Goal: Information Seeking & Learning: Check status

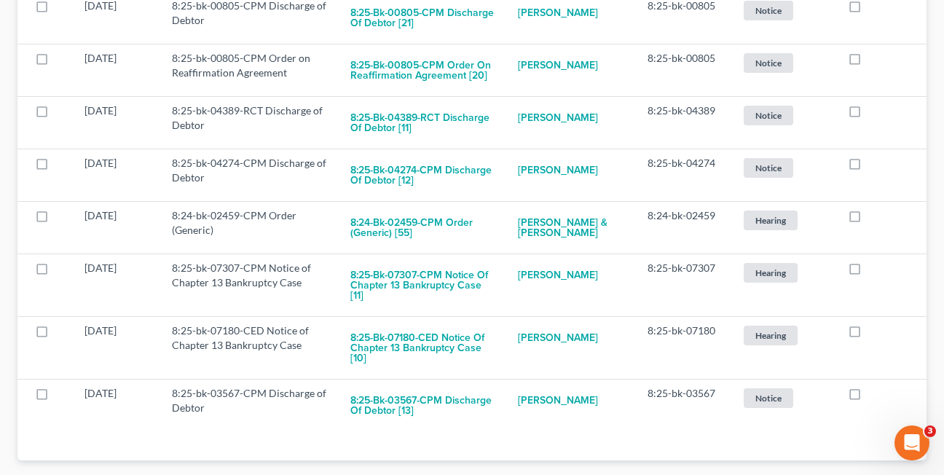
scroll to position [641, 0]
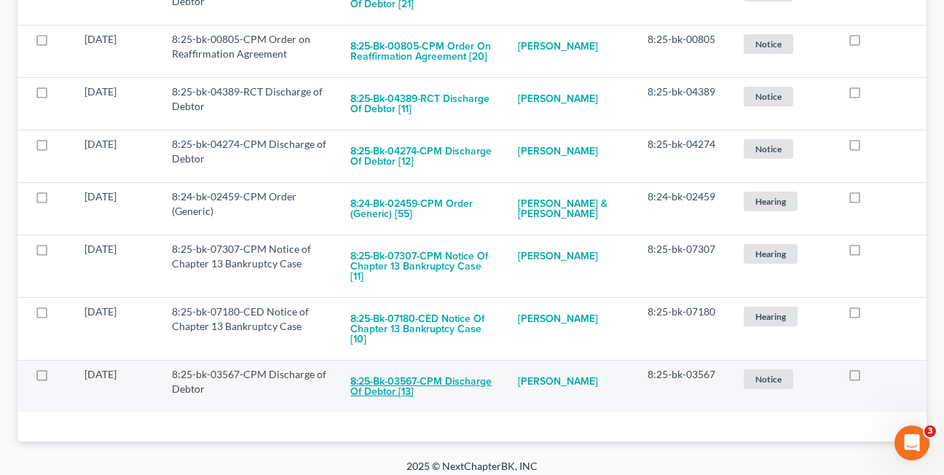
click at [393, 368] on button "8:25-bk-03567-CPM Discharge of Debtor [13]" at bounding box center [422, 386] width 144 height 39
checkbox input "true"
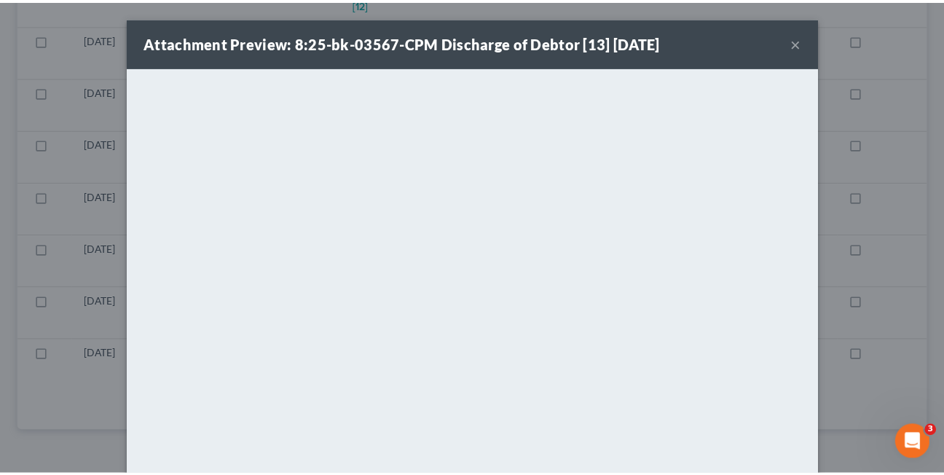
scroll to position [568, 0]
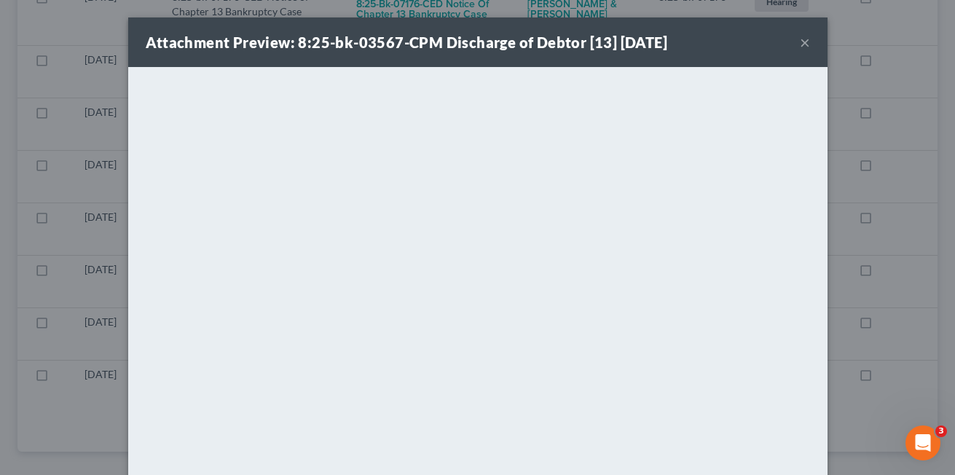
click at [800, 43] on button "×" at bounding box center [805, 42] width 10 height 17
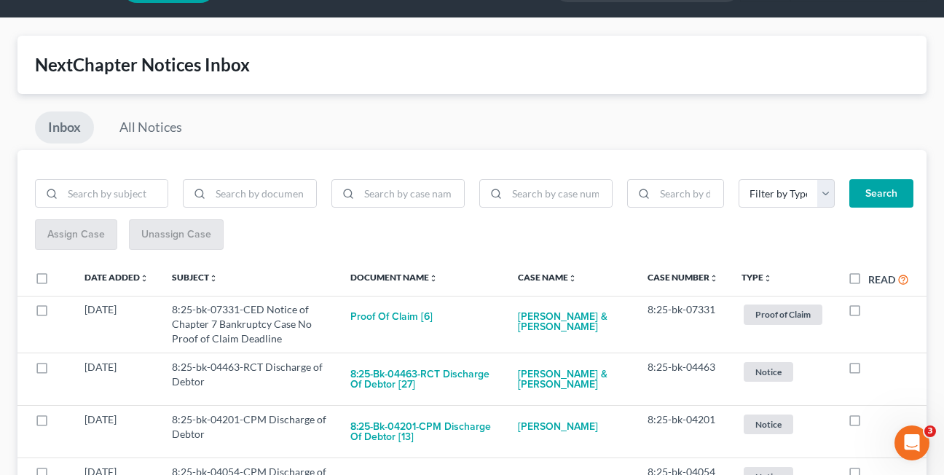
scroll to position [23, 0]
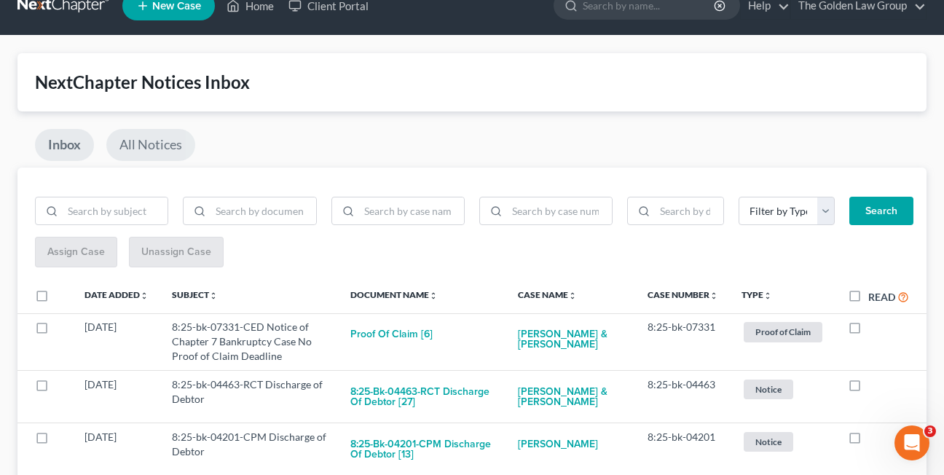
click at [146, 143] on link "All Notices" at bounding box center [150, 145] width 89 height 32
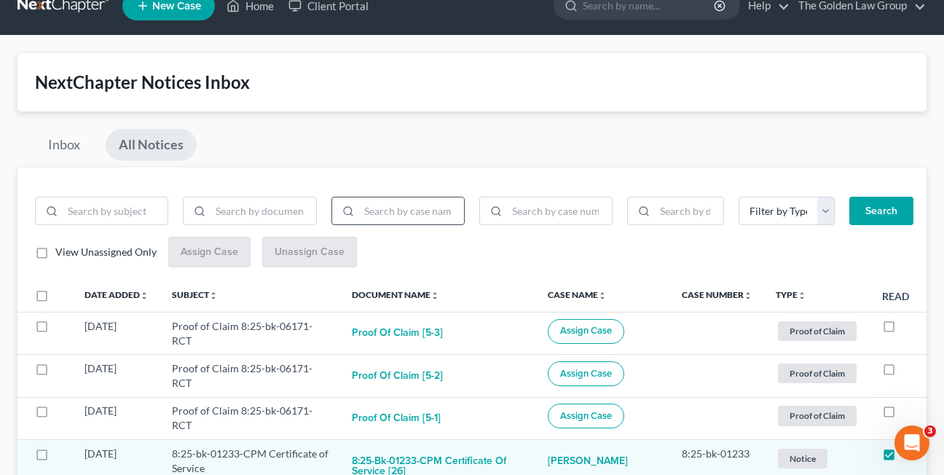
click at [404, 213] on input "search" at bounding box center [411, 211] width 105 height 28
type input "delon"
click at [849, 197] on button "Search" at bounding box center [881, 211] width 64 height 29
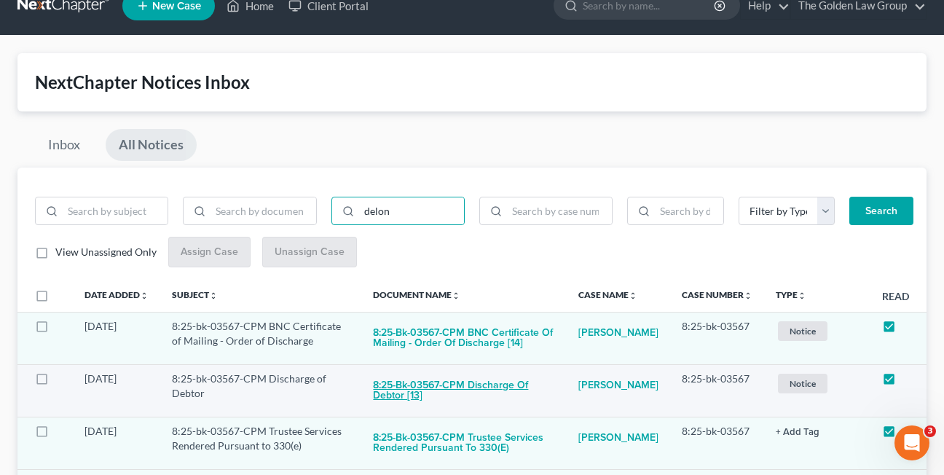
click at [457, 384] on button "8:25-bk-03567-CPM Discharge of Debtor [13]" at bounding box center [464, 390] width 182 height 39
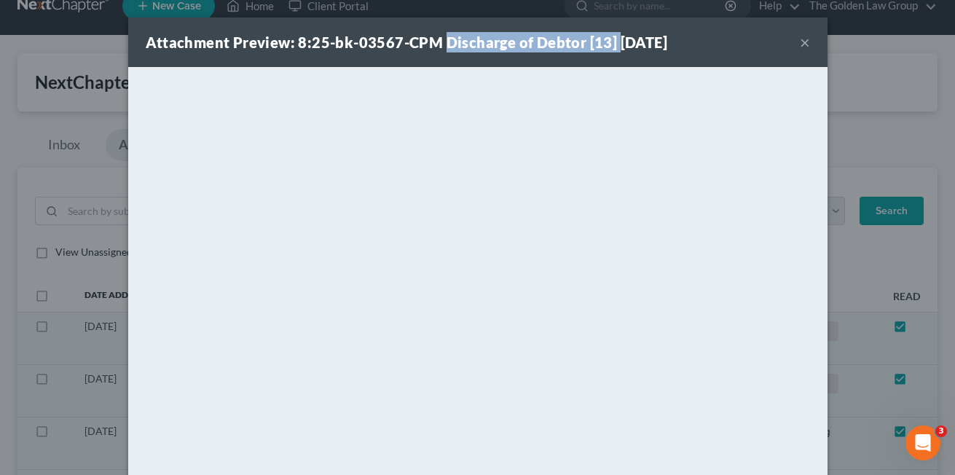
drag, startPoint x: 438, startPoint y: 40, endPoint x: 607, endPoint y: 43, distance: 169.7
click at [607, 43] on strong "Attachment Preview: 8:25-bk-03567-CPM Discharge of Debtor [13] 10/03/2025" at bounding box center [407, 42] width 522 height 17
copy strong "Discharge of Debtor [13]"
click at [428, 47] on strong "Attachment Preview: 8:25-bk-03567-CPM Discharge of Debtor [13] 10/03/2025" at bounding box center [407, 42] width 522 height 17
click at [800, 44] on button "×" at bounding box center [805, 42] width 10 height 17
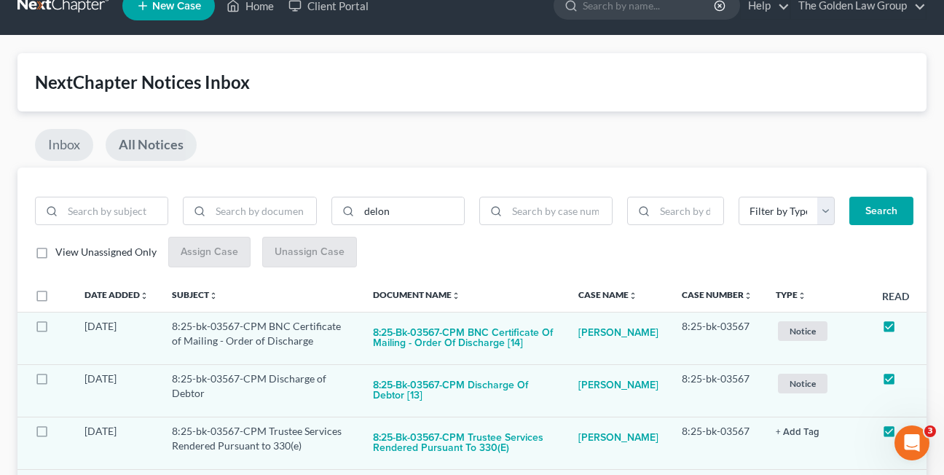
click at [72, 144] on link "Inbox" at bounding box center [64, 145] width 58 height 32
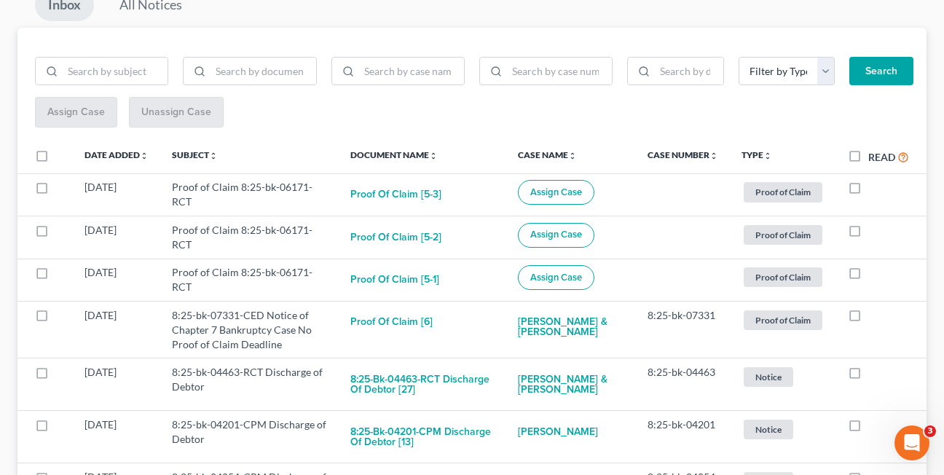
scroll to position [176, 0]
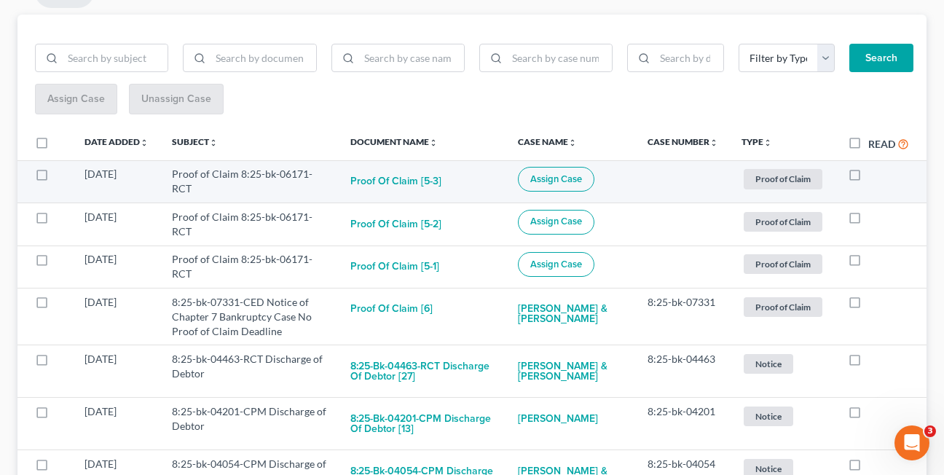
click at [868, 178] on label at bounding box center [868, 178] width 0 height 0
click at [874, 176] on input "checkbox" at bounding box center [878, 171] width 9 height 9
checkbox input "true"
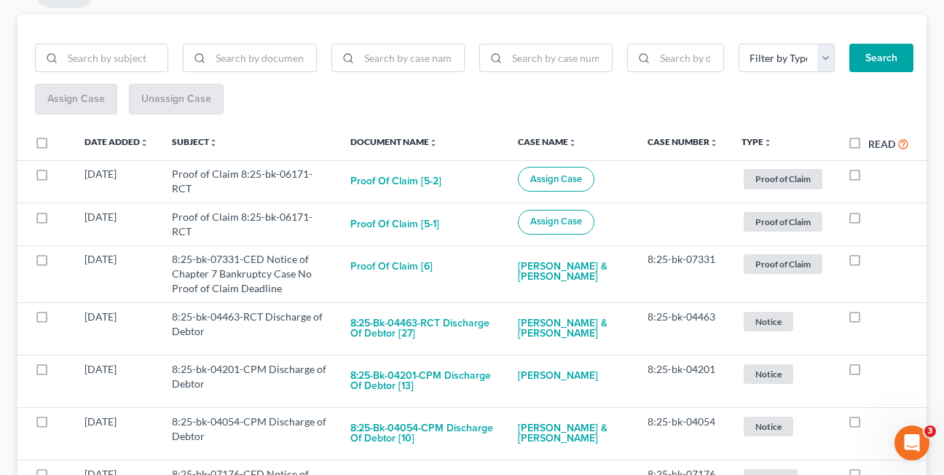
click at [868, 178] on label at bounding box center [868, 178] width 0 height 0
click at [874, 176] on input "checkbox" at bounding box center [878, 171] width 9 height 9
checkbox input "true"
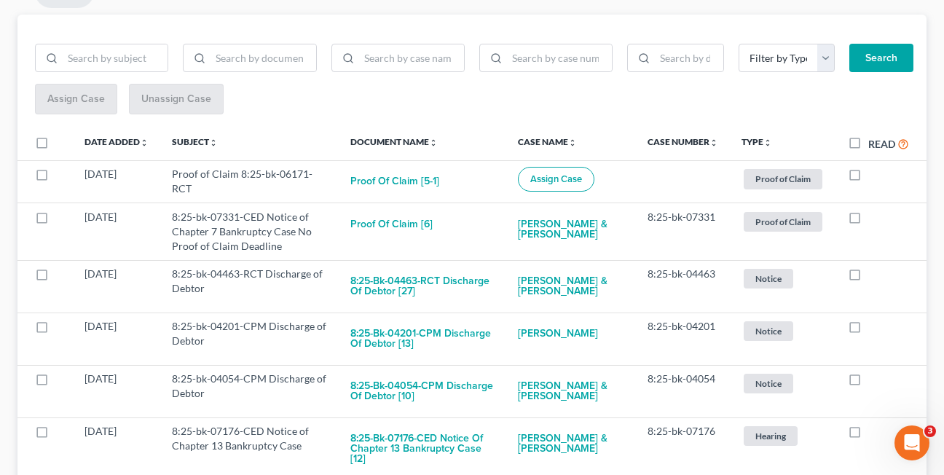
click at [868, 178] on label at bounding box center [868, 178] width 0 height 0
click at [874, 176] on input "checkbox" at bounding box center [878, 171] width 9 height 9
checkbox input "true"
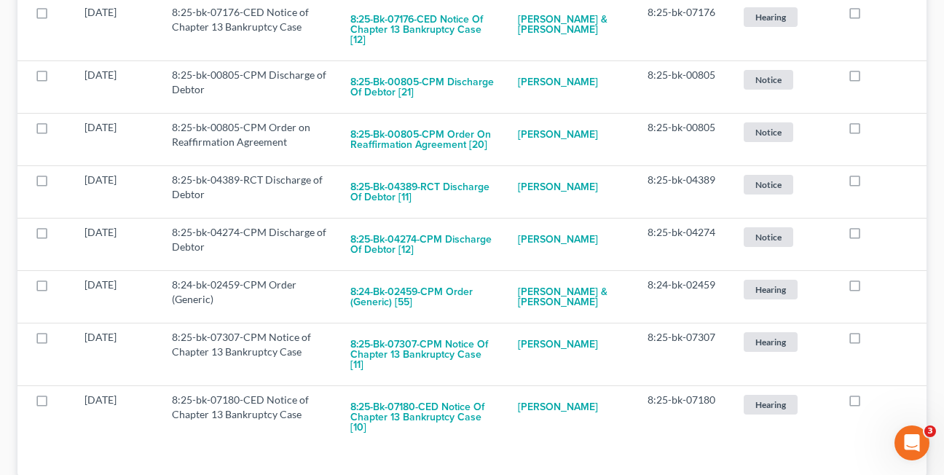
scroll to position [573, 0]
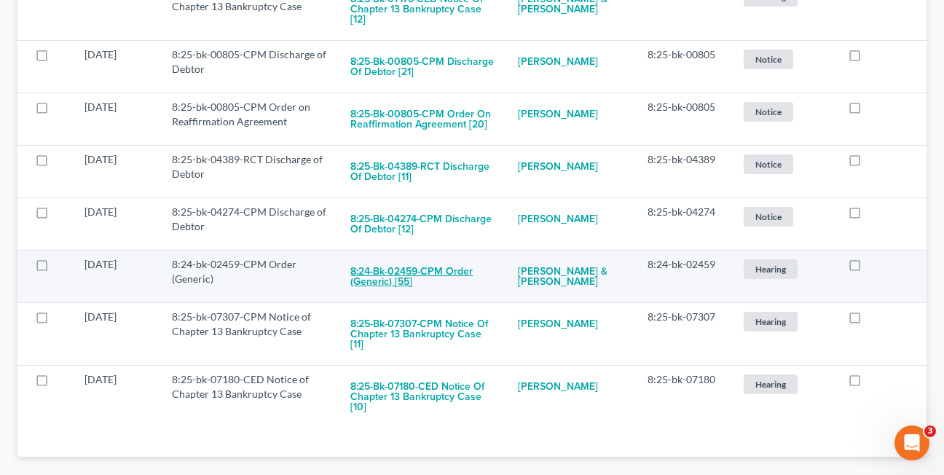
click at [387, 280] on button "8:24-bk-02459-CPM Order (Generic) [55]" at bounding box center [422, 276] width 144 height 39
checkbox input "true"
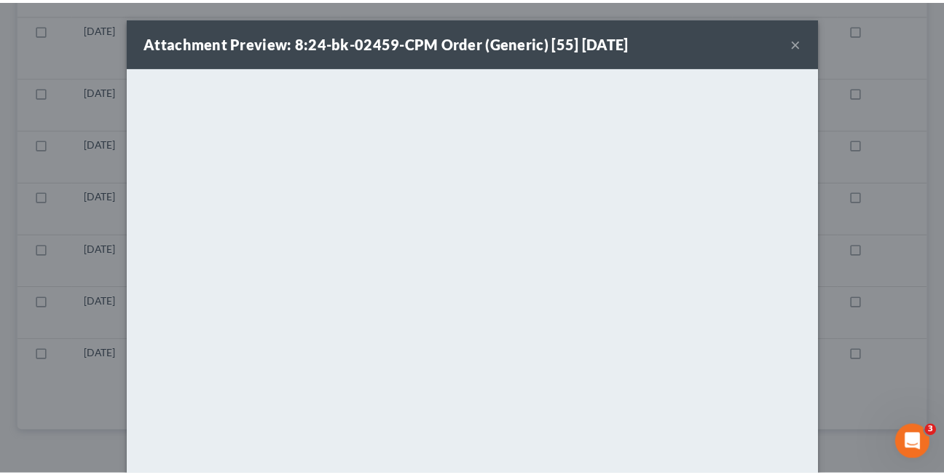
scroll to position [516, 0]
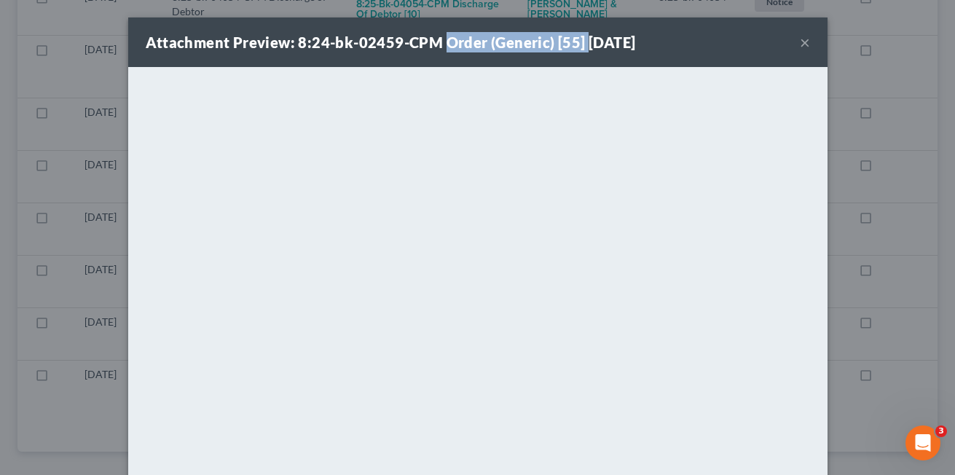
drag, startPoint x: 439, startPoint y: 45, endPoint x: 578, endPoint y: 44, distance: 138.4
click at [578, 44] on strong "Attachment Preview: 8:24-bk-02459-CPM Order (Generic) [55] 10/03/2025" at bounding box center [391, 42] width 490 height 17
copy strong "Order (Generic) [55]"
click at [800, 41] on button "×" at bounding box center [805, 42] width 10 height 17
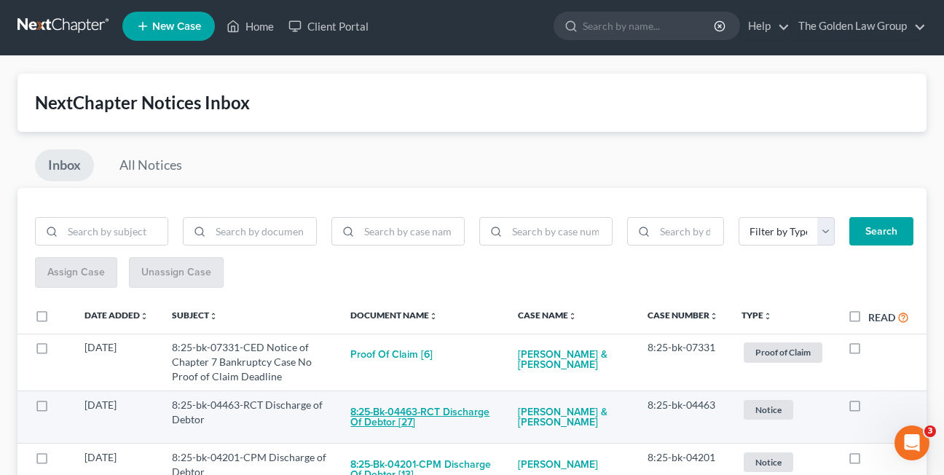
click at [379, 419] on button "8:25-bk-04463-RCT Discharge of Debtor [27]" at bounding box center [422, 417] width 144 height 39
checkbox input "true"
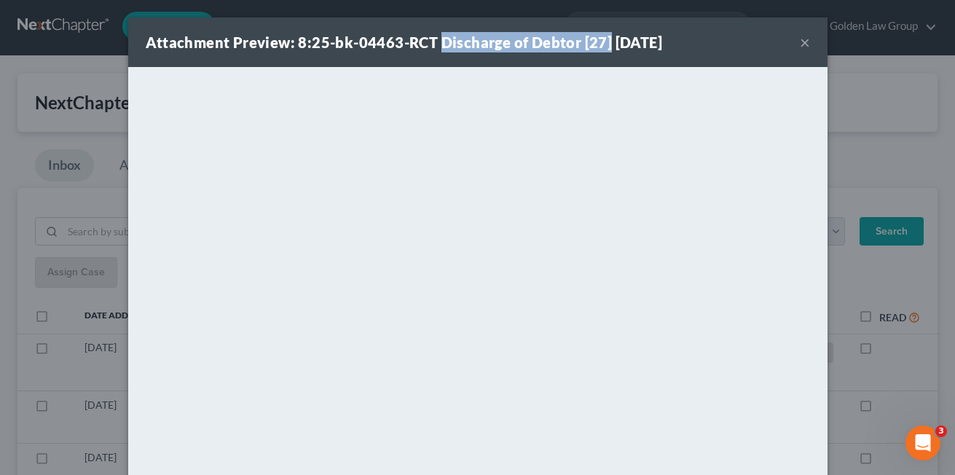
drag, startPoint x: 433, startPoint y: 44, endPoint x: 599, endPoint y: 44, distance: 166.8
click at [599, 44] on strong "Attachment Preview: 8:25-bk-04463-RCT Discharge of Debtor [27] 10/06/2025" at bounding box center [404, 42] width 517 height 17
copy strong "Discharge of Debtor [27]"
click at [441, 41] on strong "Attachment Preview: 8:25-bk-04463-RCT Discharge of Debtor [27] 10/06/2025" at bounding box center [404, 42] width 517 height 17
click at [800, 46] on button "×" at bounding box center [805, 42] width 10 height 17
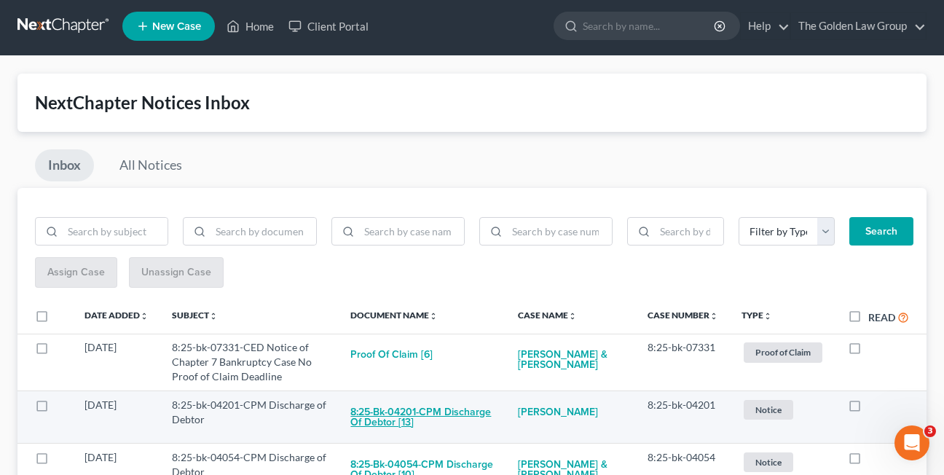
click at [409, 415] on button "8:25-bk-04201-CPM Discharge of Debtor [13]" at bounding box center [422, 417] width 144 height 39
checkbox input "true"
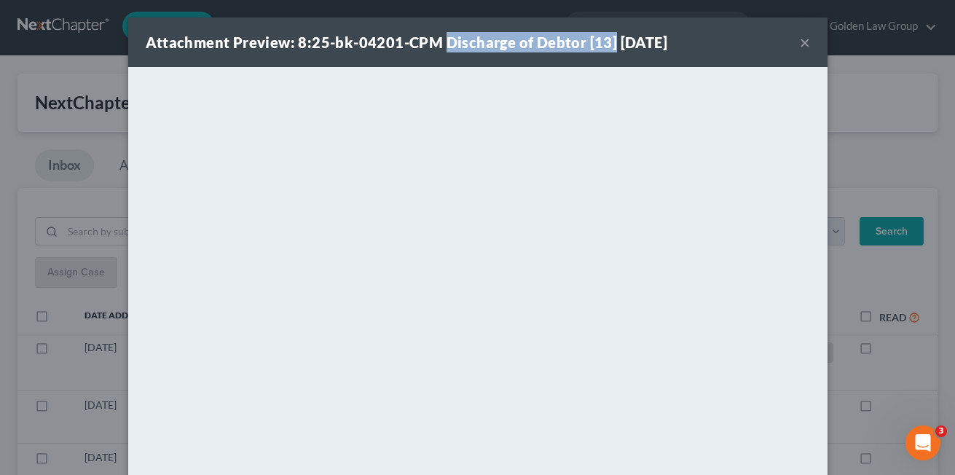
drag, startPoint x: 438, startPoint y: 40, endPoint x: 602, endPoint y: 42, distance: 163.9
click at [602, 42] on strong "Attachment Preview: 8:25-bk-04201-CPM Discharge of Debtor [13] 10/05/2025" at bounding box center [407, 42] width 522 height 17
copy strong "Discharge of Debtor [13]"
click at [497, 43] on strong "Attachment Preview: 8:25-bk-04201-CPM Discharge of Debtor [13] 10/05/2025" at bounding box center [407, 42] width 522 height 17
click at [800, 45] on button "×" at bounding box center [805, 42] width 10 height 17
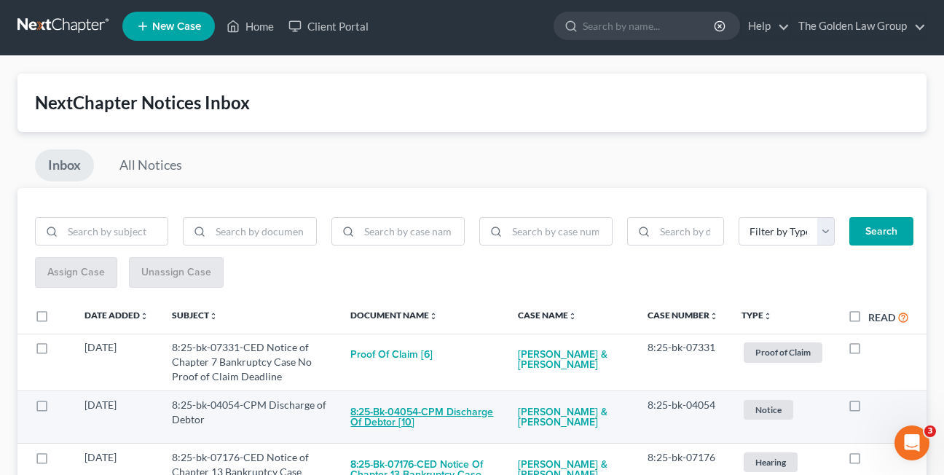
click at [378, 418] on button "8:25-bk-04054-CPM Discharge of Debtor [10]" at bounding box center [422, 417] width 144 height 39
checkbox input "true"
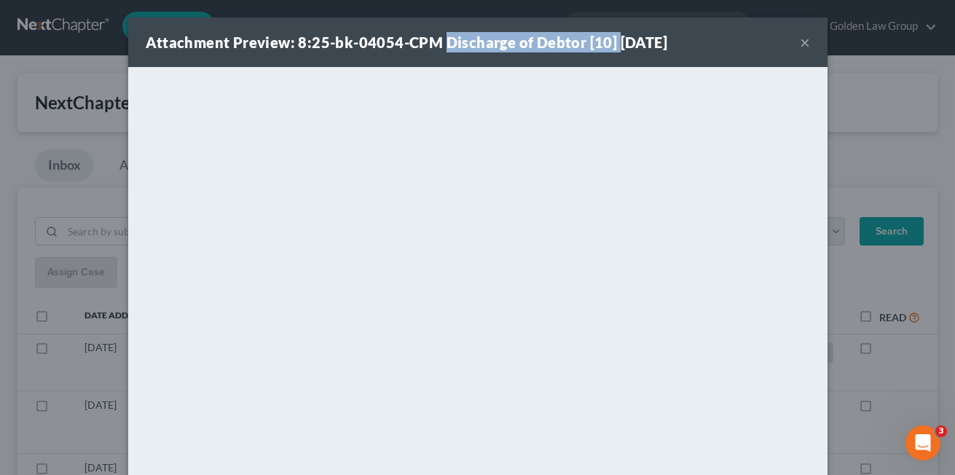
drag, startPoint x: 438, startPoint y: 45, endPoint x: 608, endPoint y: 46, distance: 170.4
click at [608, 46] on strong "Attachment Preview: 8:25-bk-04054-CPM Discharge of Debtor [10] 10/05/2025" at bounding box center [407, 42] width 522 height 17
copy strong "Discharge of Debtor [10]"
click at [800, 45] on button "×" at bounding box center [805, 42] width 10 height 17
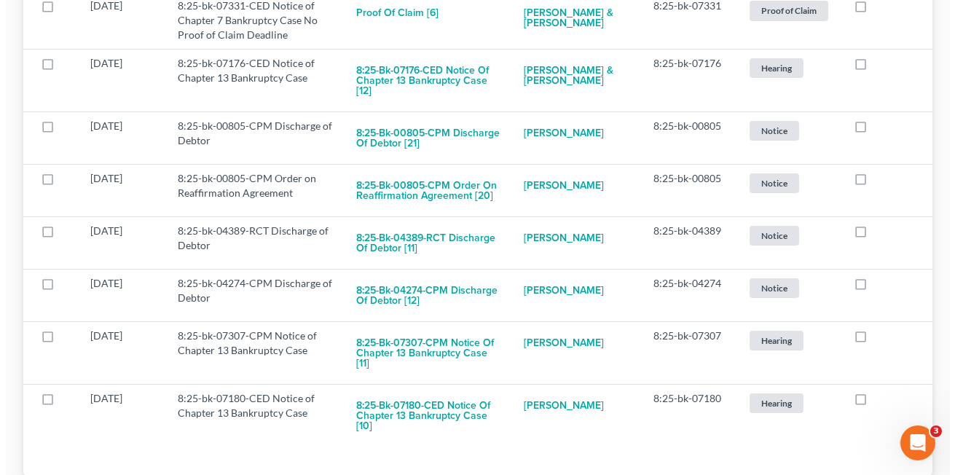
scroll to position [346, 0]
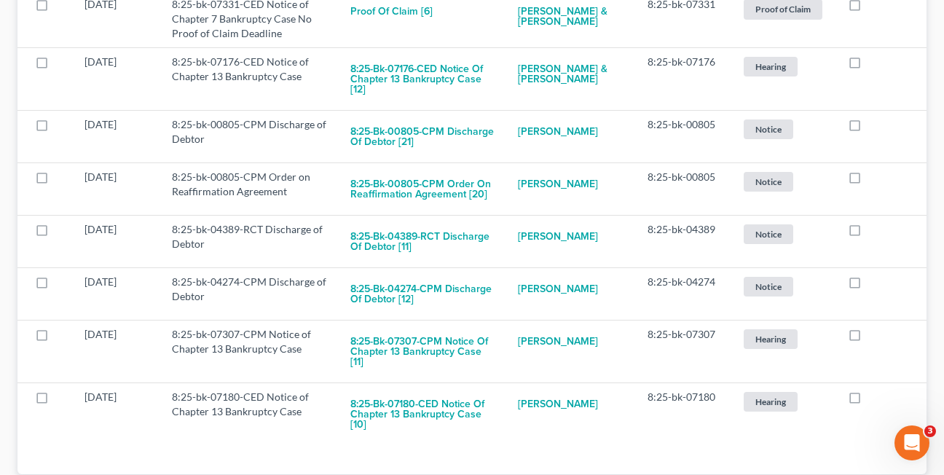
click at [318, 437] on div "Filter by Type Hearing Notice Proof of Claim Search Assign Case Unassign Case D…" at bounding box center [471, 159] width 909 height 629
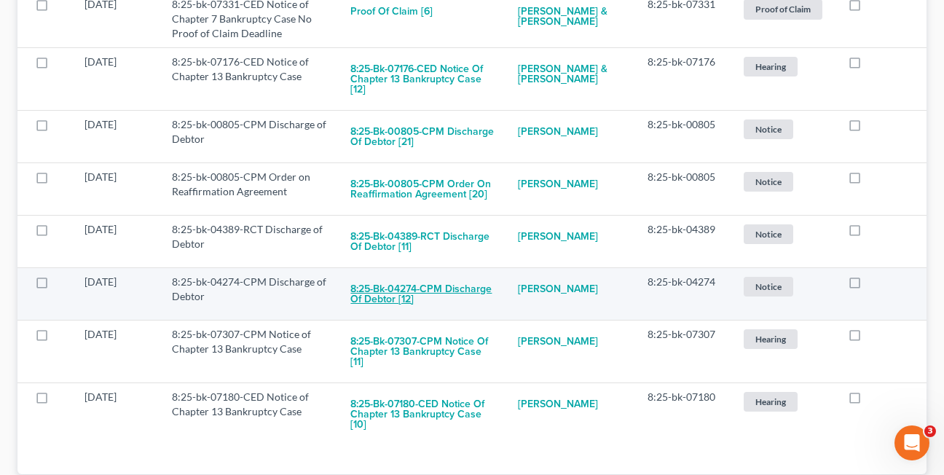
click at [434, 276] on button "8:25-bk-04274-CPM Discharge of Debtor [12]" at bounding box center [422, 294] width 144 height 39
checkbox input "true"
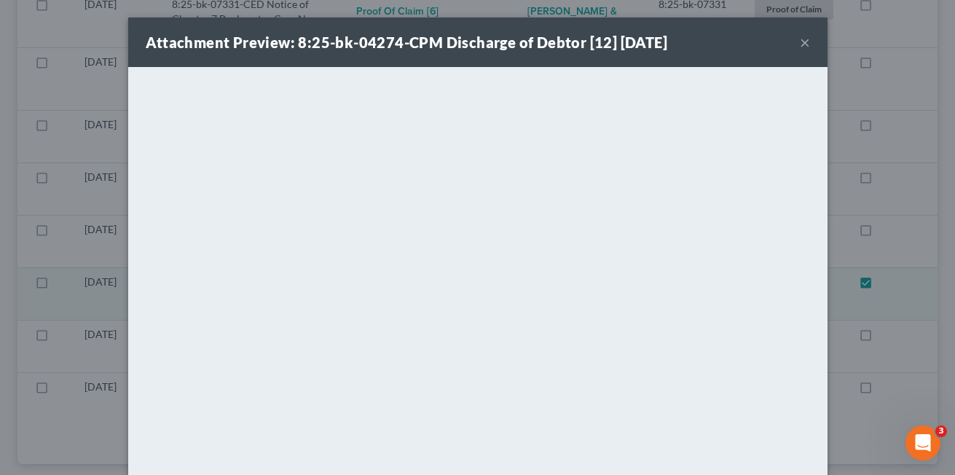
scroll to position [306, 0]
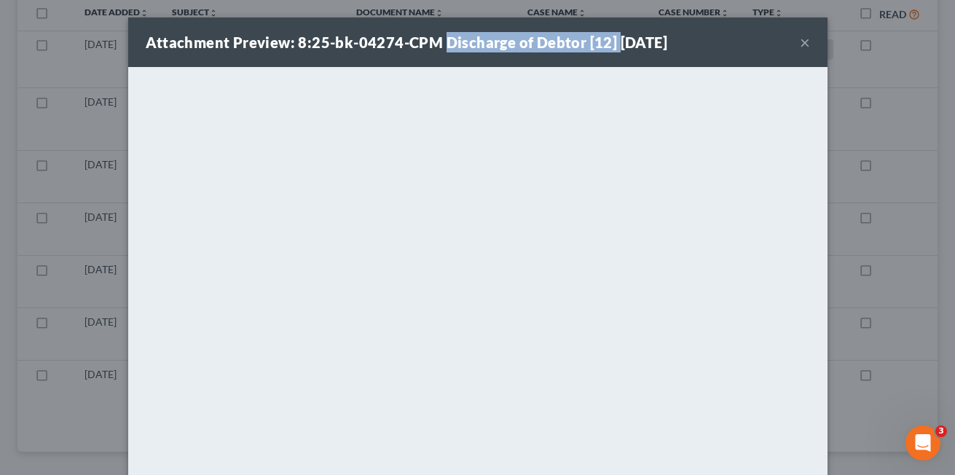
drag, startPoint x: 437, startPoint y: 42, endPoint x: 607, endPoint y: 49, distance: 169.8
click at [607, 49] on strong "Attachment Preview: 8:25-bk-04274-CPM Discharge of Debtor [12] [DATE]" at bounding box center [407, 42] width 522 height 17
copy strong "Discharge of Debtor [12]"
click at [801, 44] on button "×" at bounding box center [805, 42] width 10 height 17
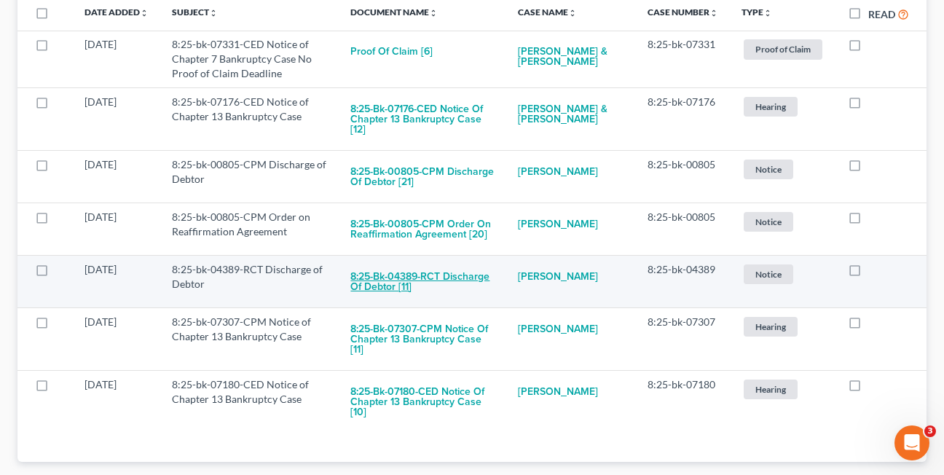
click at [375, 277] on button "8:25-bk-04389-RCT Discharge of Debtor [11]" at bounding box center [422, 281] width 144 height 39
checkbox input "true"
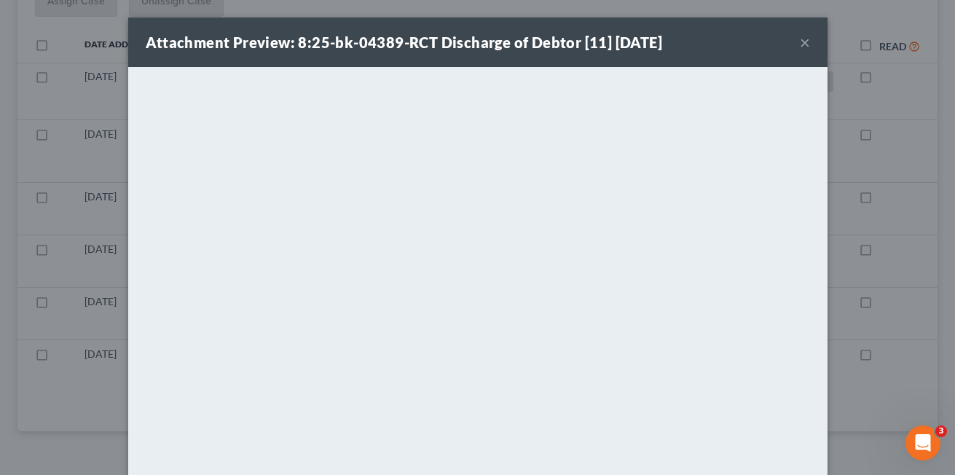
scroll to position [253, 0]
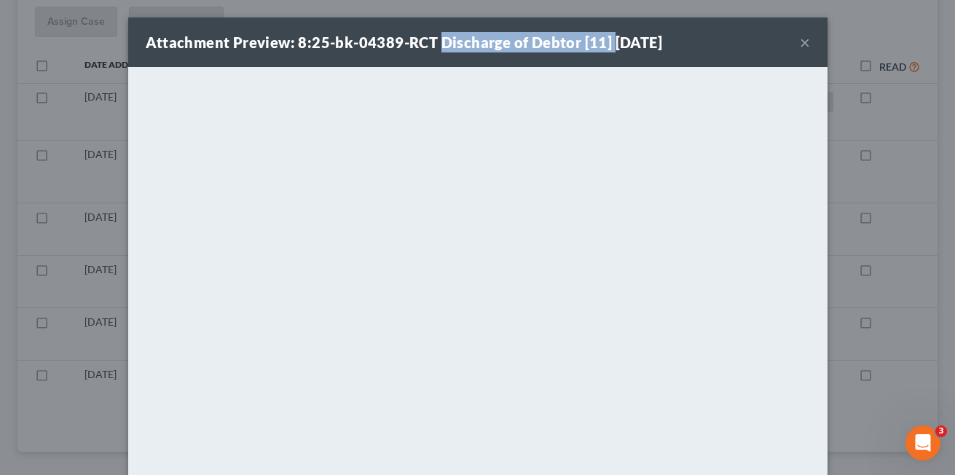
drag, startPoint x: 431, startPoint y: 44, endPoint x: 604, endPoint y: 46, distance: 172.6
click at [604, 46] on strong "Attachment Preview: 8:25-bk-04389-RCT Discharge of Debtor [11] [DATE]" at bounding box center [404, 42] width 517 height 17
copy strong "Discharge of Debtor [11]"
click at [379, 49] on strong "Attachment Preview: 8:25-bk-04389-RCT Discharge of Debtor [11] [DATE]" at bounding box center [404, 42] width 517 height 17
click at [800, 42] on button "×" at bounding box center [805, 42] width 10 height 17
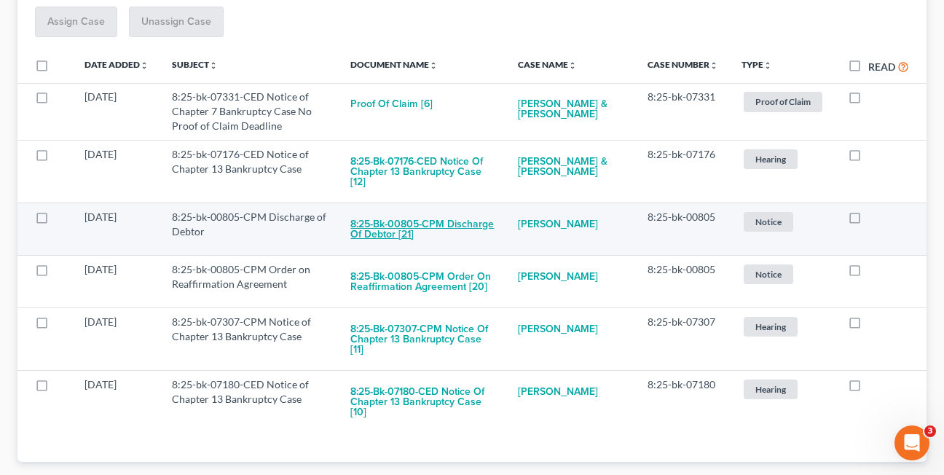
click at [388, 219] on button "8:25-bk-00805-CPM Discharge of Debtor [21]" at bounding box center [422, 229] width 144 height 39
checkbox input "true"
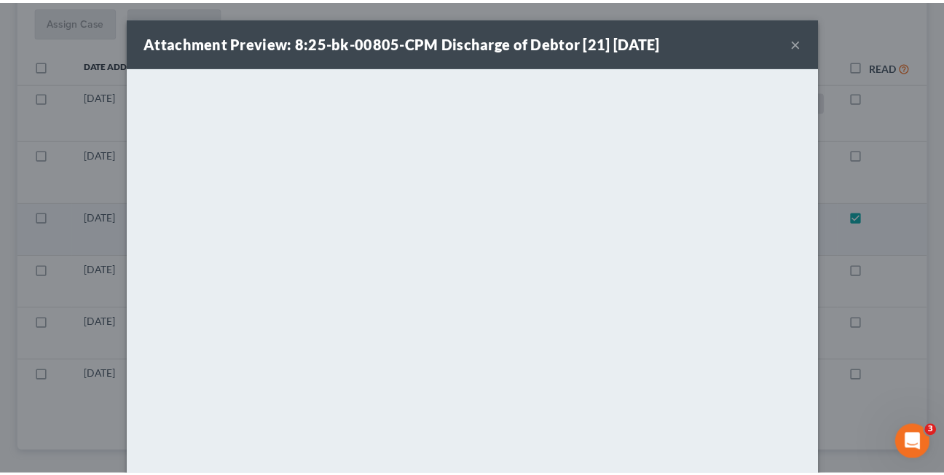
scroll to position [201, 0]
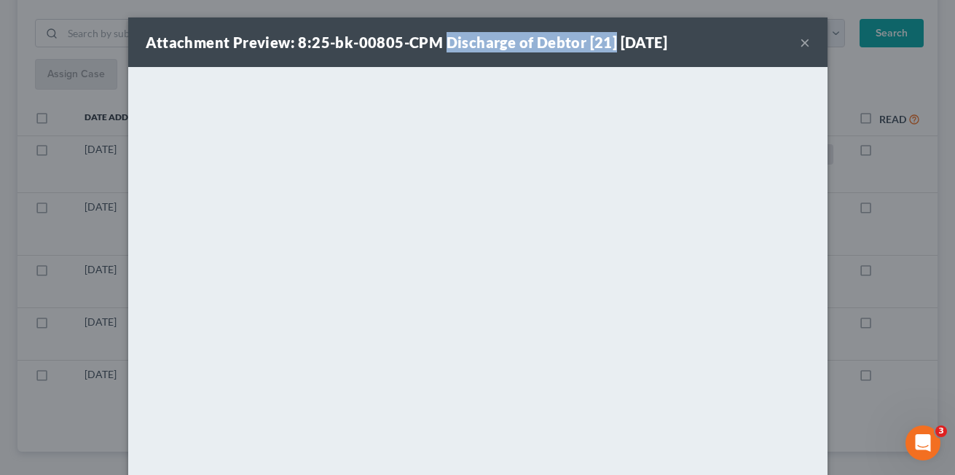
drag, startPoint x: 439, startPoint y: 46, endPoint x: 606, endPoint y: 43, distance: 166.8
click at [606, 43] on strong "Attachment Preview: 8:25-bk-00805-CPM Discharge of Debtor [21] [DATE]" at bounding box center [407, 42] width 522 height 17
copy strong "Discharge of Debtor [21]"
click at [800, 45] on button "×" at bounding box center [805, 42] width 10 height 17
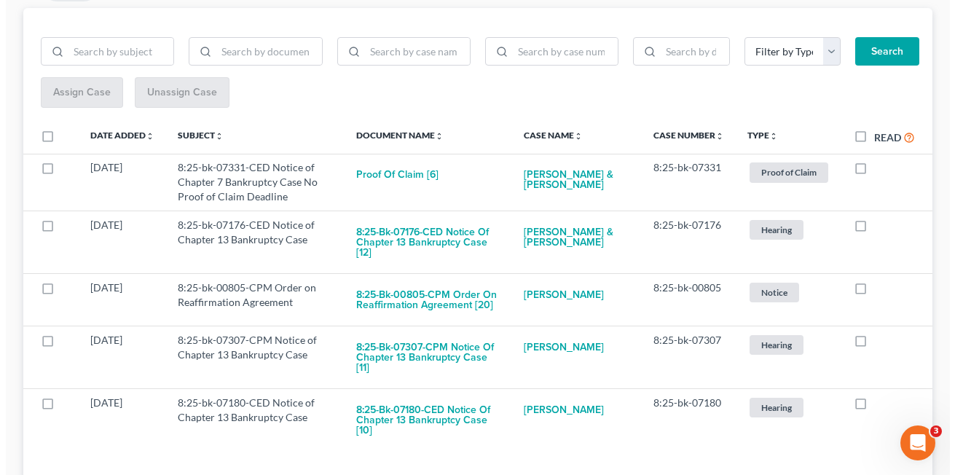
scroll to position [201, 0]
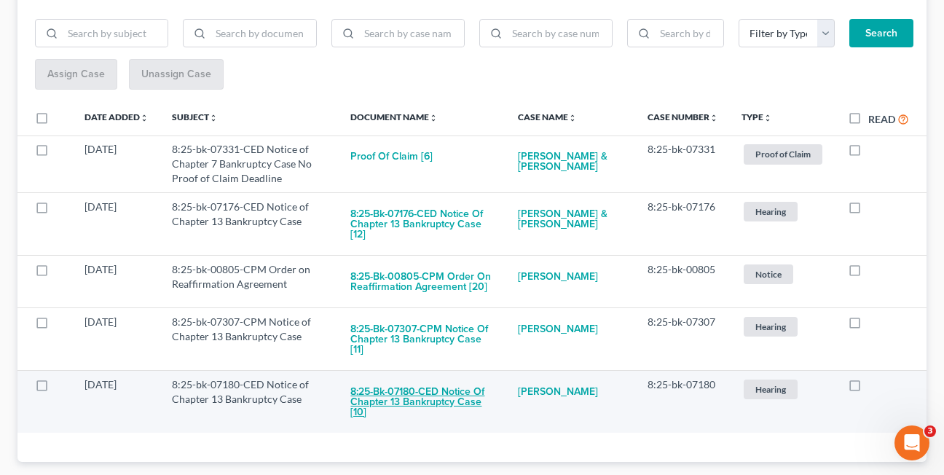
click at [395, 377] on button "8:25-bk-07180-CED Notice of Chapter 13 Bankruptcy Case [10]" at bounding box center [422, 402] width 144 height 50
checkbox input "true"
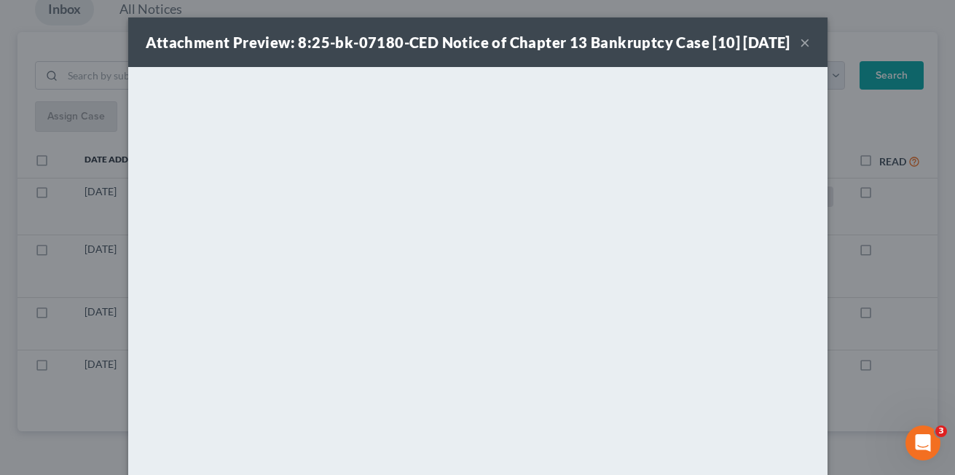
scroll to position [149, 0]
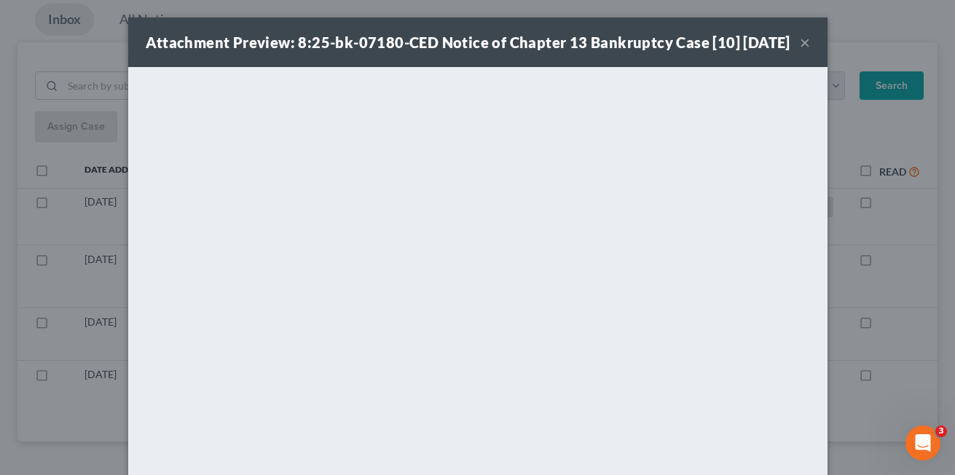
click at [800, 49] on button "×" at bounding box center [805, 42] width 10 height 17
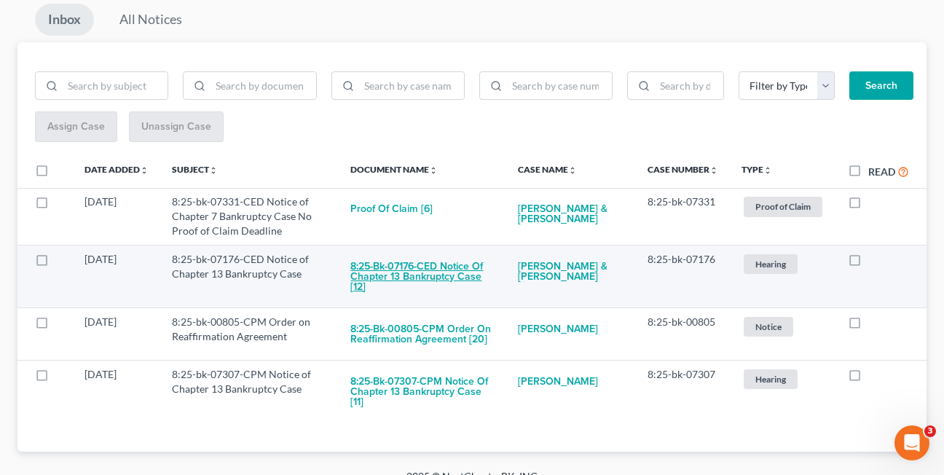
click at [405, 270] on button "8:25-bk-07176-CED Notice of Chapter 13 Bankruptcy Case [12]" at bounding box center [422, 277] width 144 height 50
checkbox input "true"
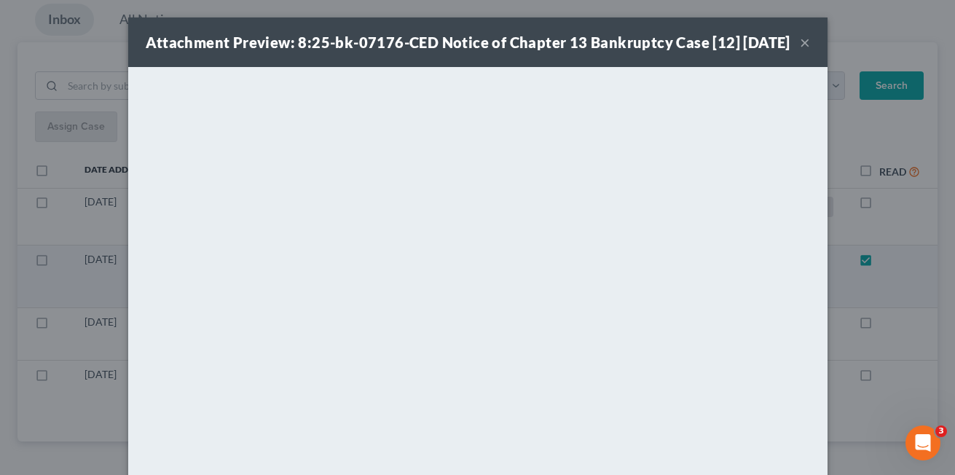
scroll to position [96, 0]
